Goal: Transaction & Acquisition: Book appointment/travel/reservation

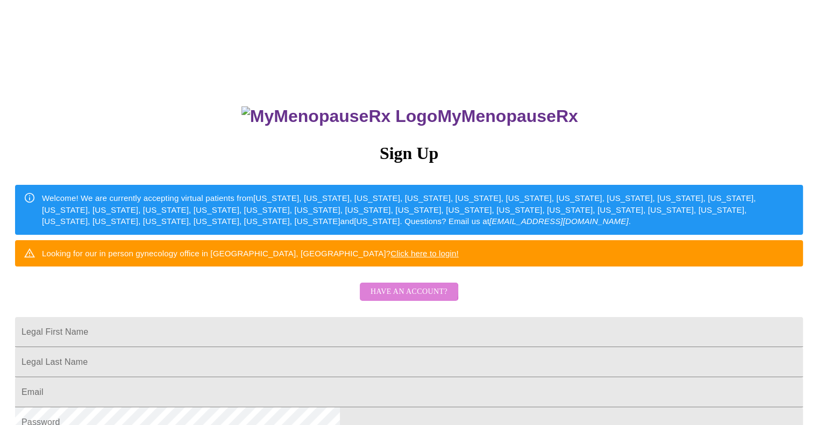
click at [394, 299] on span "Have an account?" at bounding box center [409, 292] width 77 height 13
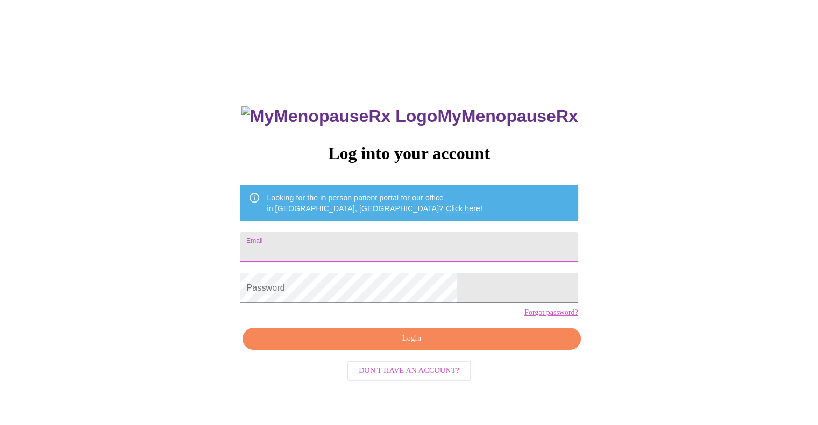
click at [365, 234] on input "Email" at bounding box center [409, 247] width 338 height 30
type input "[EMAIL_ADDRESS][DOMAIN_NAME]"
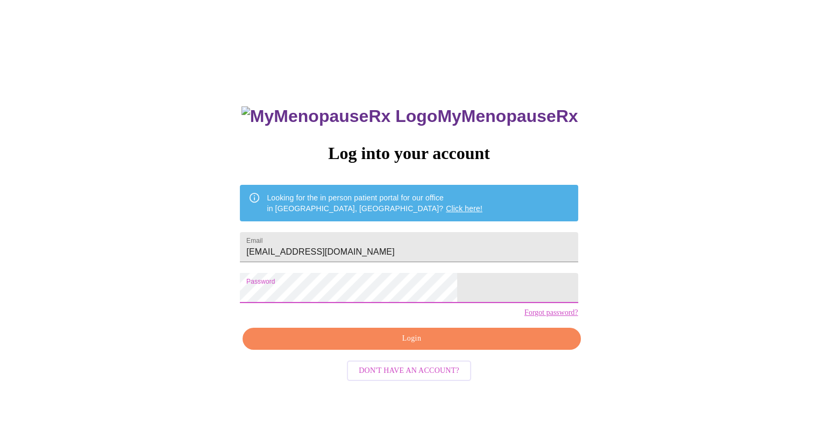
click at [424, 346] on span "Login" at bounding box center [411, 338] width 313 height 13
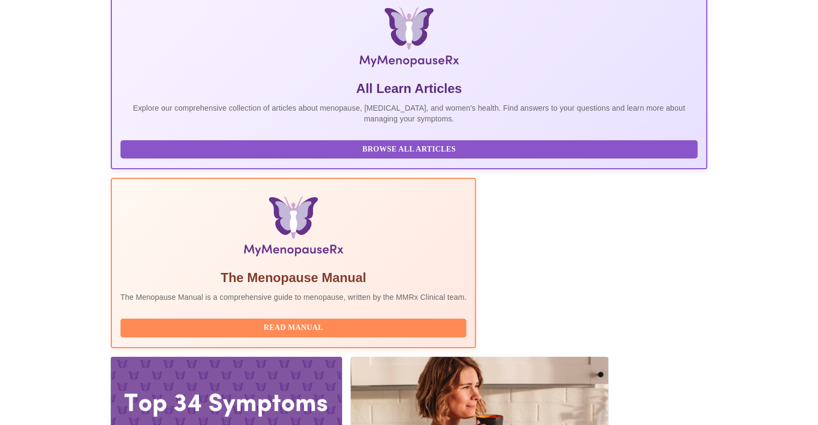
scroll to position [166, 0]
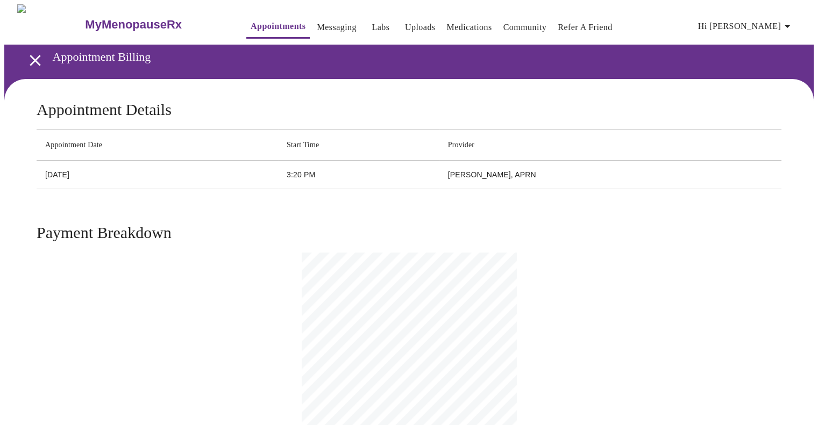
click at [372, 22] on link "Labs" at bounding box center [381, 27] width 18 height 15
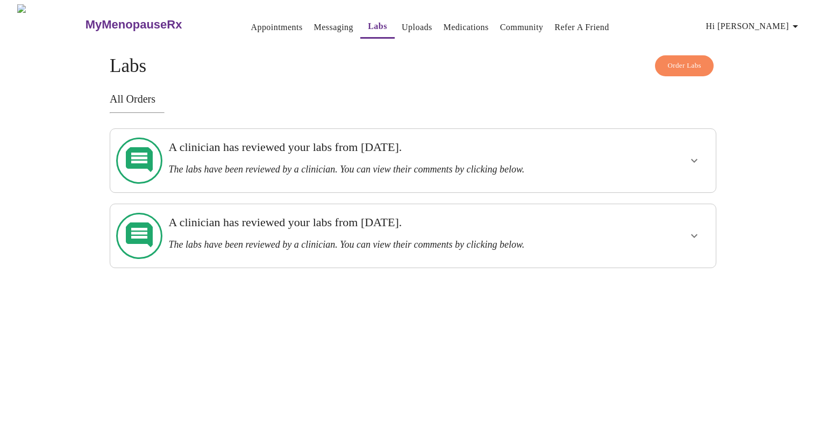
click at [233, 156] on div "A clinician has reviewed your labs from Monday, August 4th. The labs have been …" at bounding box center [383, 157] width 431 height 35
click at [690, 154] on icon "show more" at bounding box center [694, 160] width 13 height 13
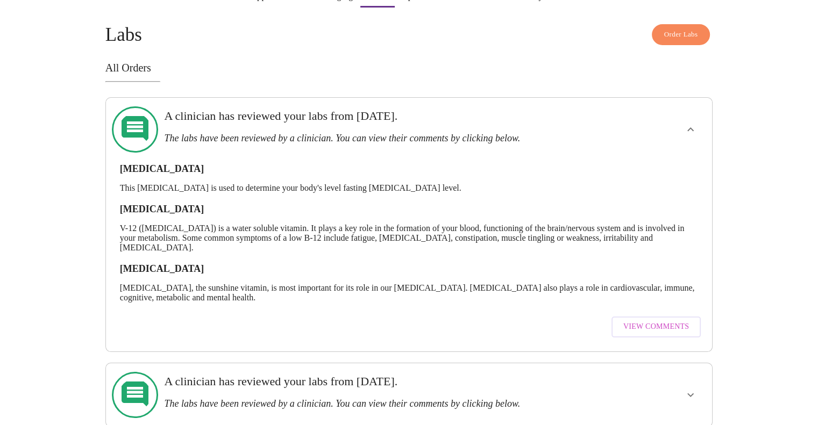
scroll to position [32, 0]
click at [639, 320] on span "View Comments" at bounding box center [656, 326] width 66 height 13
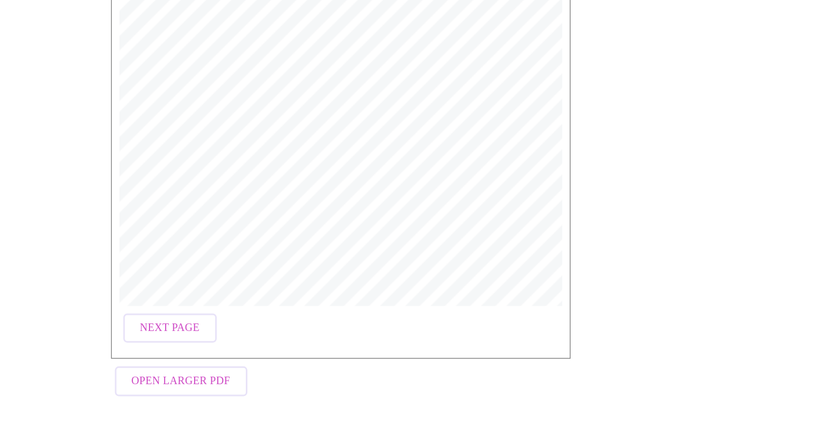
scroll to position [168, 0]
click at [114, 350] on span "Next Page" at bounding box center [119, 356] width 42 height 13
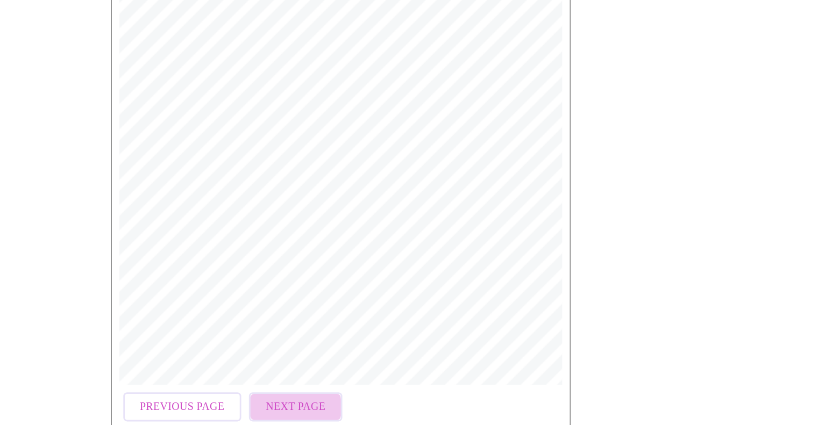
click at [198, 408] on span "Next Page" at bounding box center [208, 412] width 42 height 13
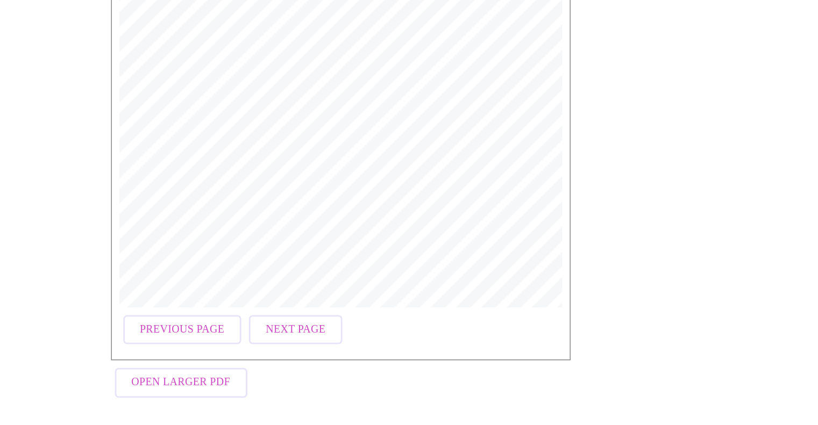
scroll to position [168, 0]
click at [129, 355] on span "Previous Page" at bounding box center [127, 356] width 59 height 13
click at [196, 352] on span "Next Page" at bounding box center [208, 356] width 42 height 13
click at [201, 355] on span "Next Page" at bounding box center [208, 356] width 42 height 13
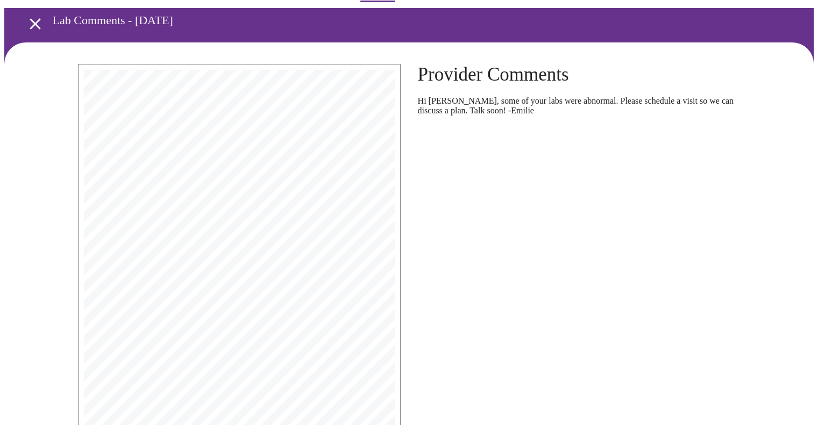
scroll to position [0, 0]
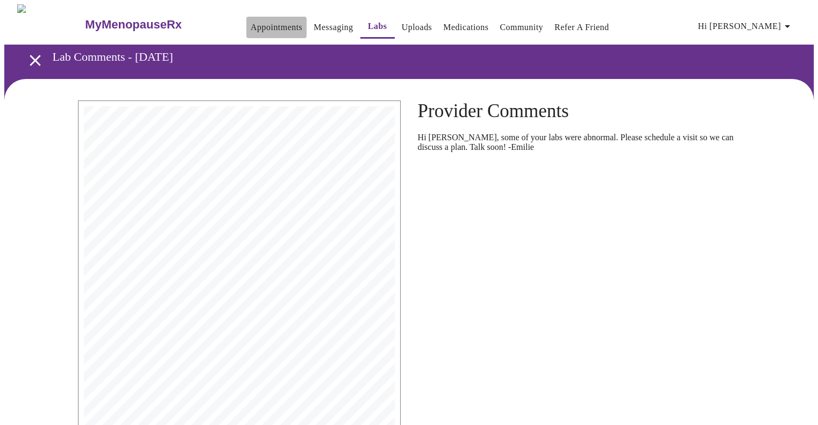
click at [259, 20] on link "Appointments" at bounding box center [277, 27] width 52 height 15
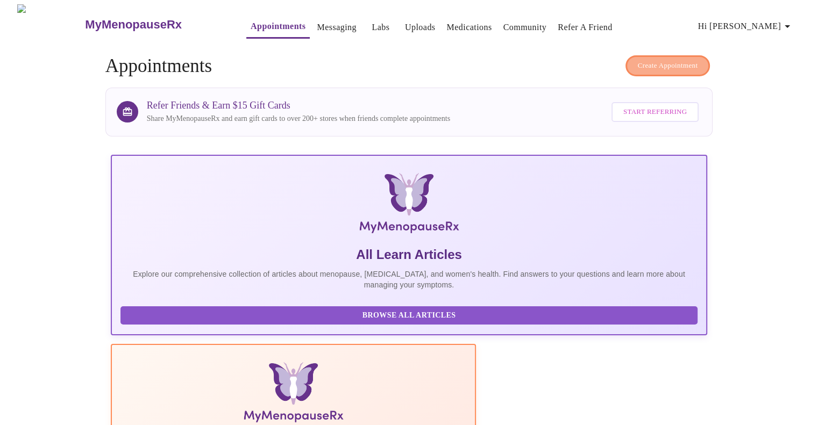
click at [658, 60] on span "Create Appointment" at bounding box center [668, 66] width 60 height 12
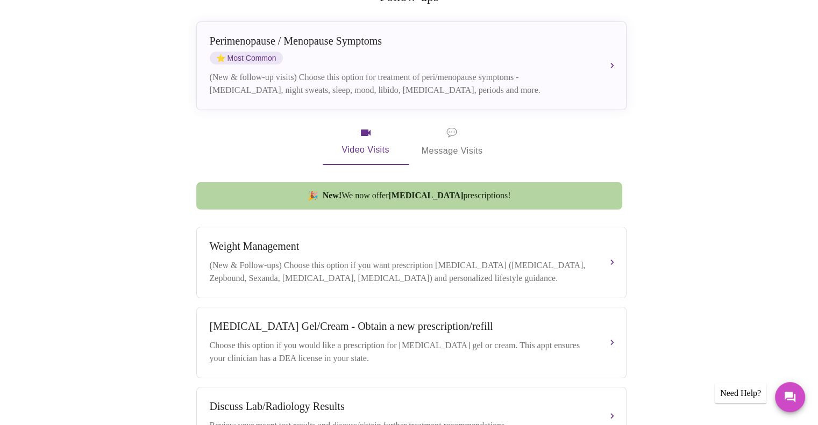
scroll to position [236, 0]
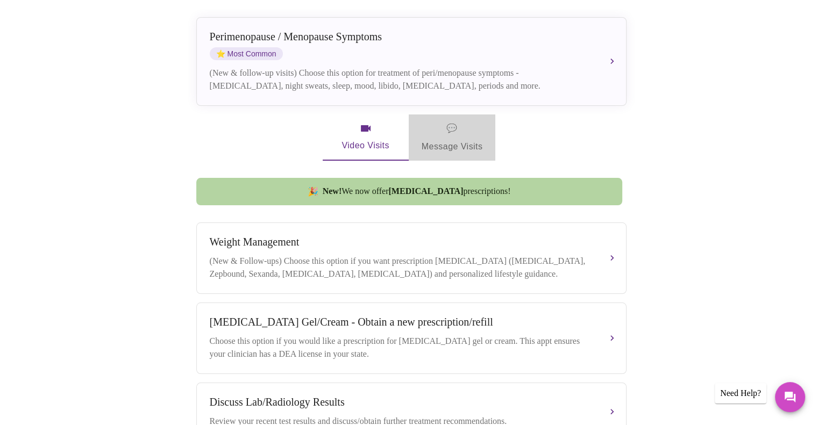
click at [452, 121] on span "💬" at bounding box center [451, 128] width 11 height 15
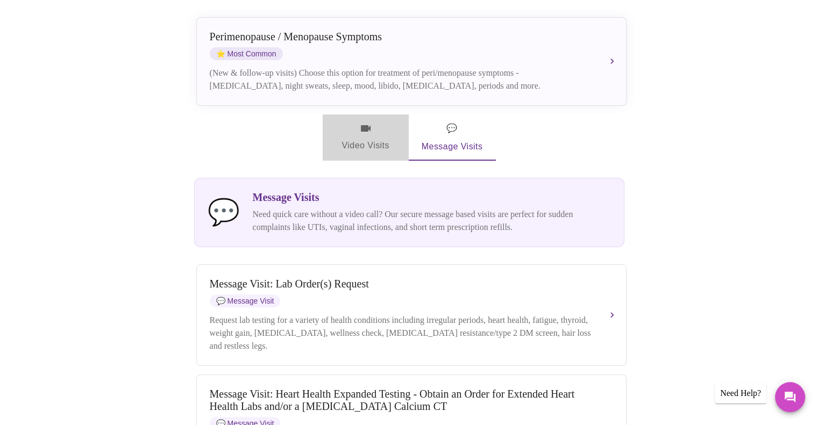
click at [364, 122] on icon "button" at bounding box center [365, 128] width 13 height 13
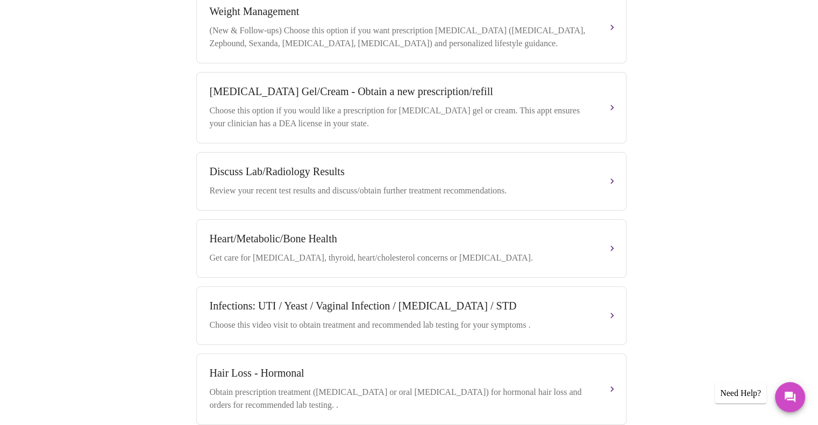
scroll to position [470, 0]
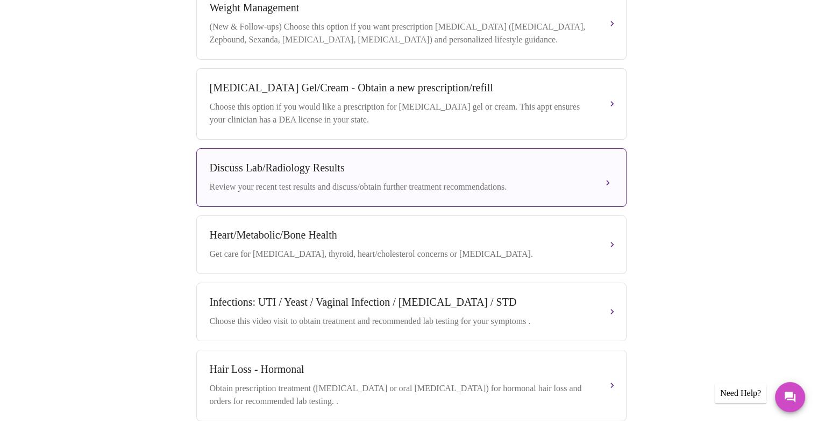
click at [578, 175] on div "Discuss Lab/Radiology Results Review your recent test results and discuss/obtai…" at bounding box center [411, 178] width 403 height 32
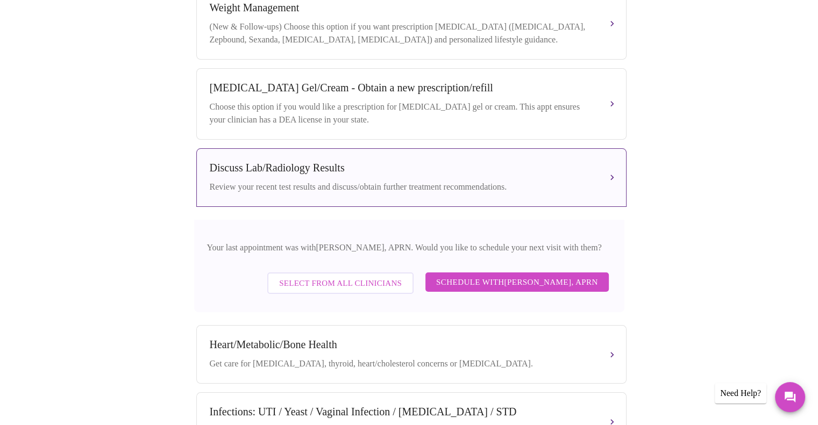
click at [545, 282] on span "Schedule with Emilie McLain, APRN" at bounding box center [517, 282] width 162 height 14
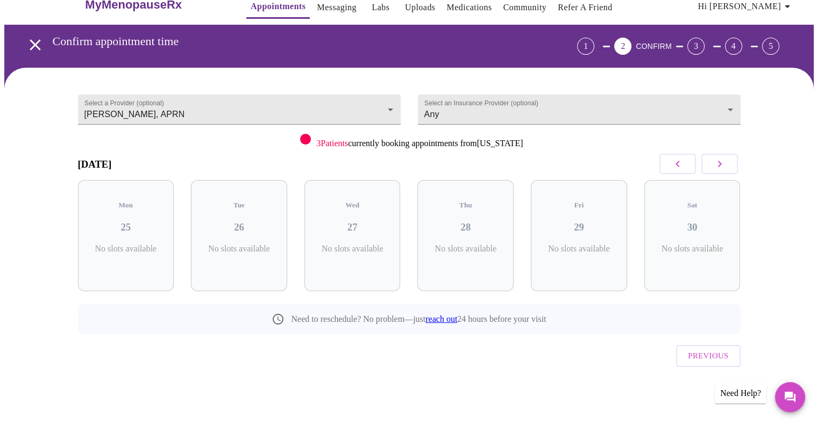
scroll to position [0, 0]
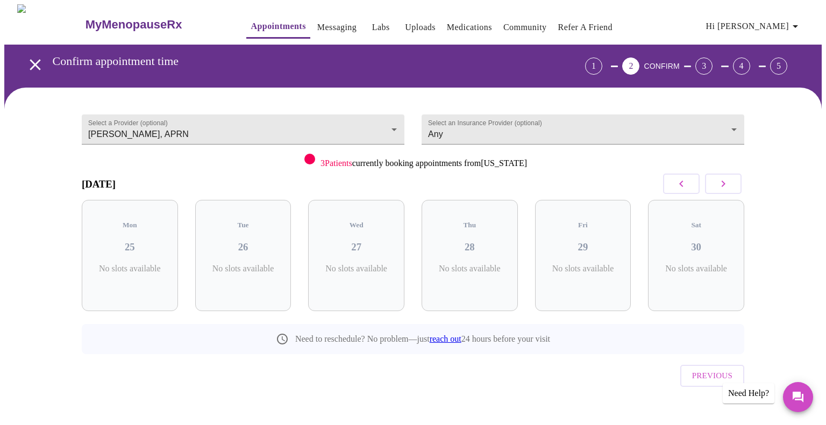
click at [721, 179] on icon "button" at bounding box center [723, 184] width 13 height 13
click at [474, 245] on div "Tue 02 5 Slots Left ( 8 Total)" at bounding box center [470, 255] width 96 height 111
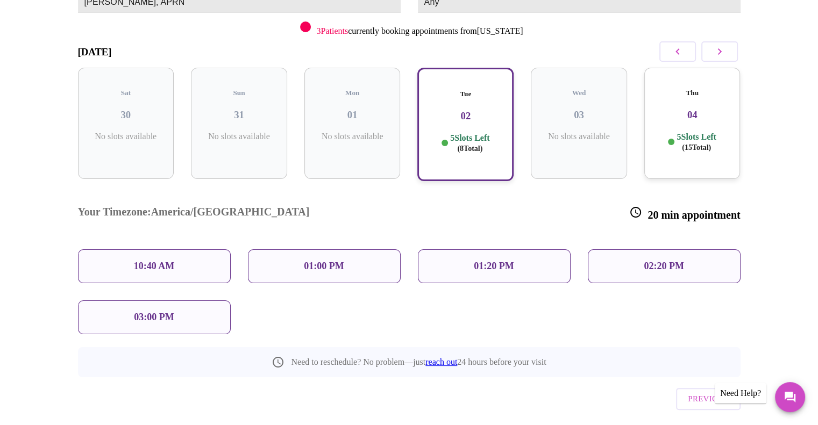
scroll to position [133, 0]
click at [201, 249] on div "10:40 AM" at bounding box center [154, 266] width 153 height 34
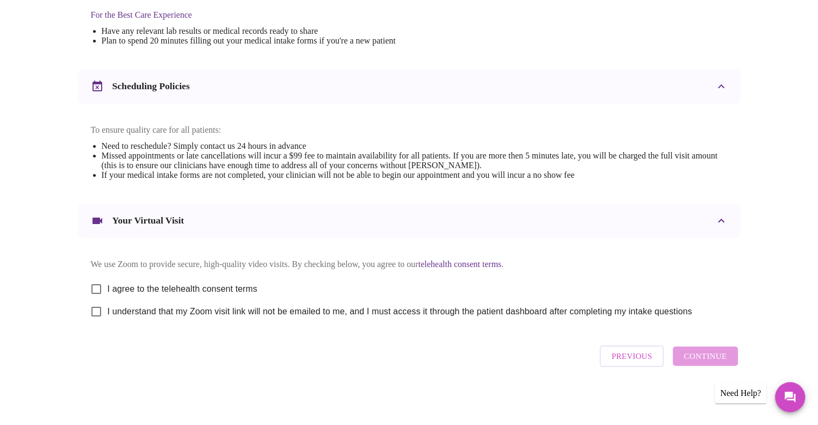
scroll to position [353, 0]
click at [97, 282] on input "I agree to the telehealth consent terms" at bounding box center [96, 289] width 23 height 23
checkbox input "true"
click at [95, 316] on input "I understand that my Zoom visit link will not be emailed to me, and I must acce…" at bounding box center [96, 312] width 23 height 23
checkbox input "true"
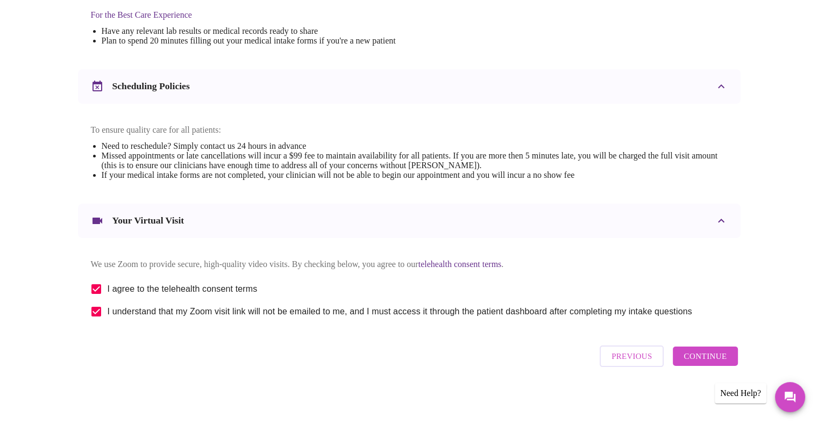
click at [697, 359] on span "Continue" at bounding box center [705, 357] width 43 height 14
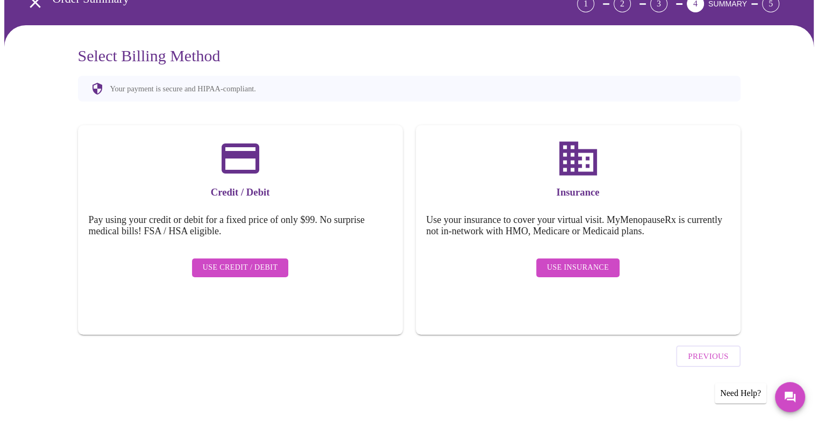
scroll to position [32, 0]
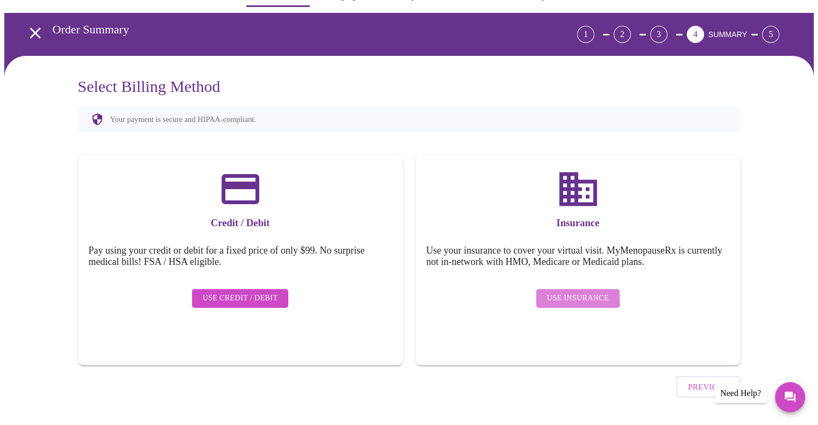
click at [567, 292] on span "Use Insurance" at bounding box center [578, 298] width 62 height 13
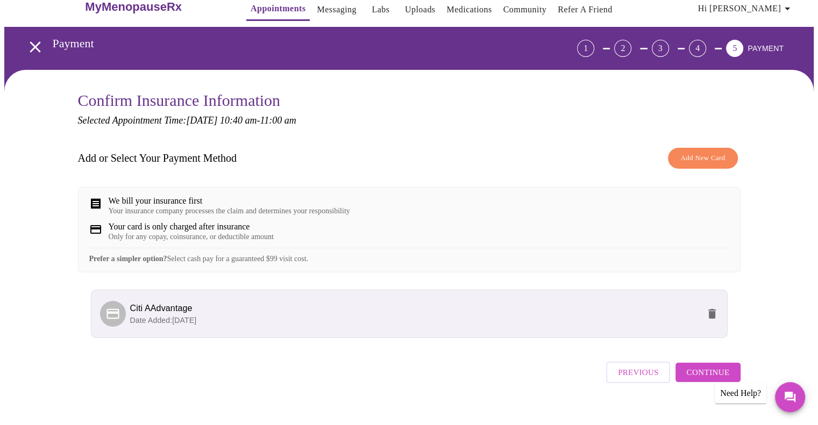
scroll to position [41, 0]
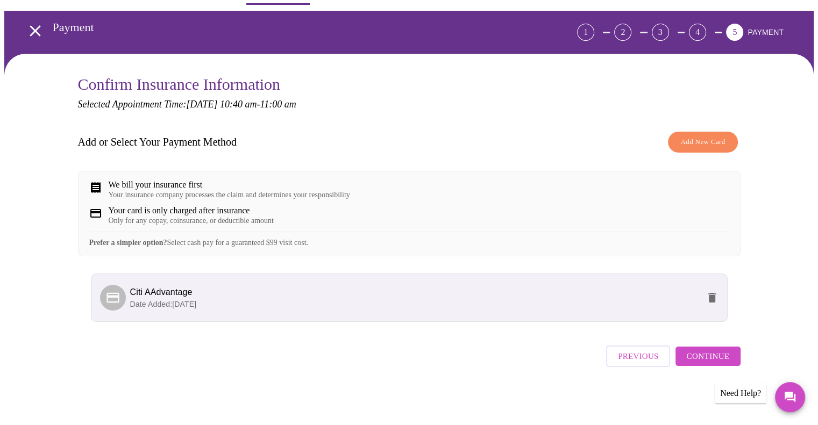
click at [719, 360] on span "Continue" at bounding box center [707, 357] width 43 height 14
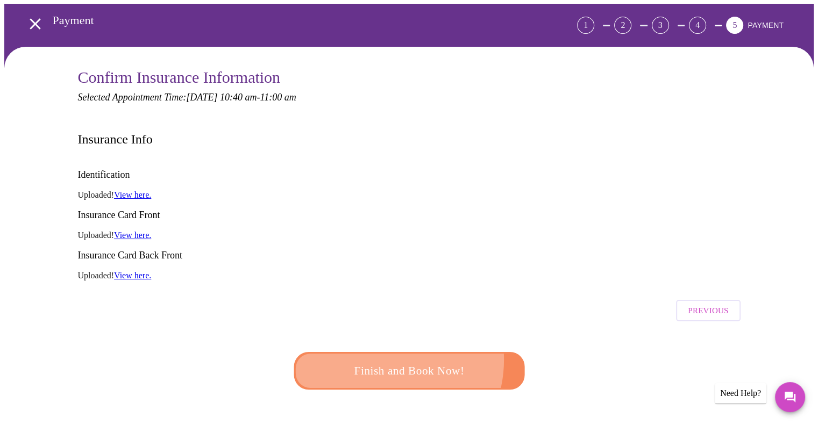
drag, startPoint x: 379, startPoint y: 319, endPoint x: 380, endPoint y: 311, distance: 8.1
click at [379, 352] on button "Finish and Book Now!" at bounding box center [409, 371] width 231 height 38
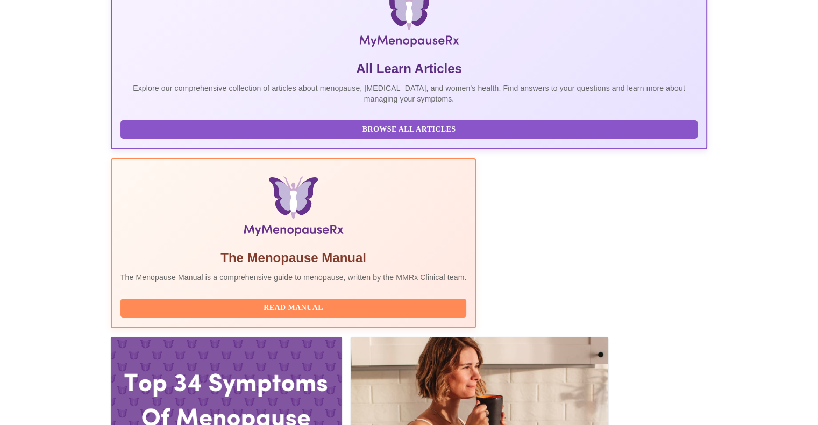
scroll to position [196, 0]
